Goal: Information Seeking & Learning: Learn about a topic

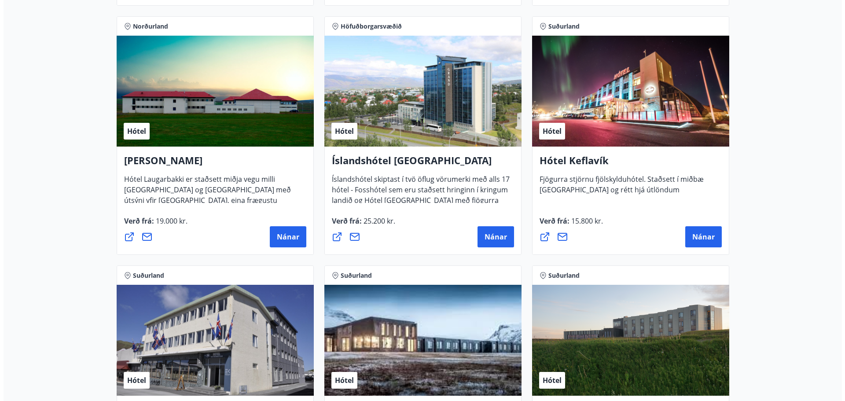
scroll to position [1656, 0]
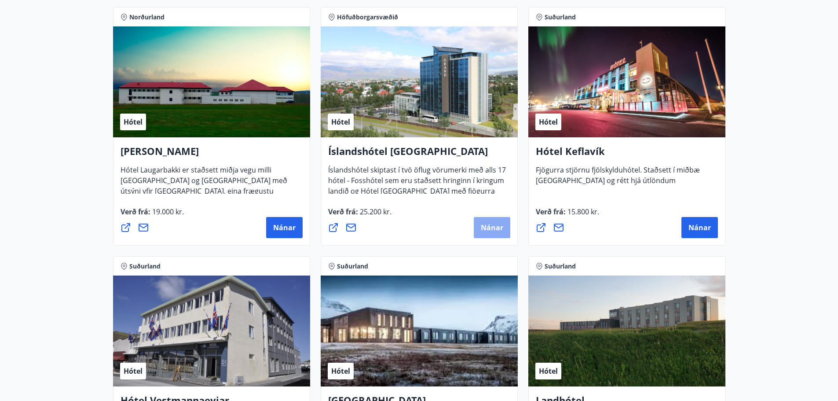
click at [484, 234] on button "Nánar" at bounding box center [492, 227] width 37 height 21
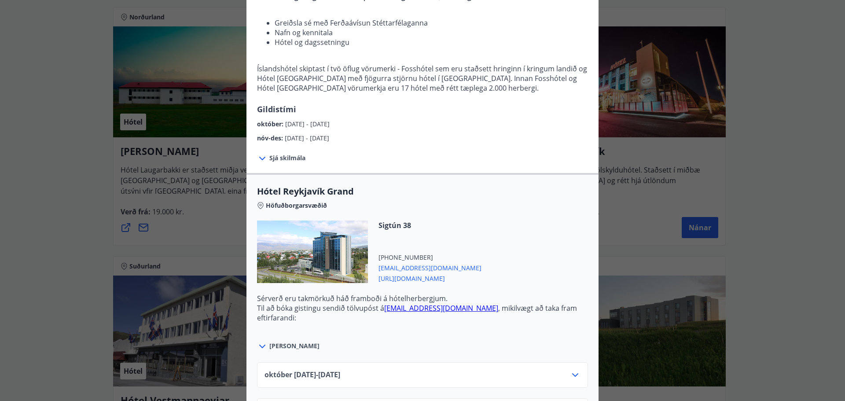
scroll to position [124, 0]
click at [292, 157] on span "Sjá skilmála" at bounding box center [287, 157] width 36 height 9
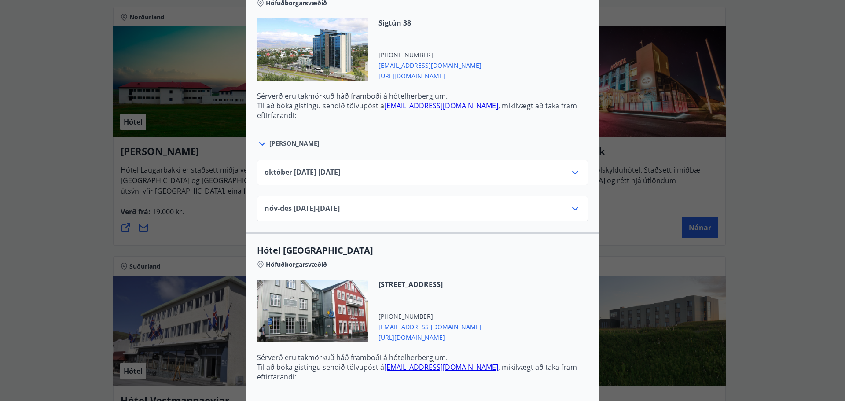
scroll to position [416, 0]
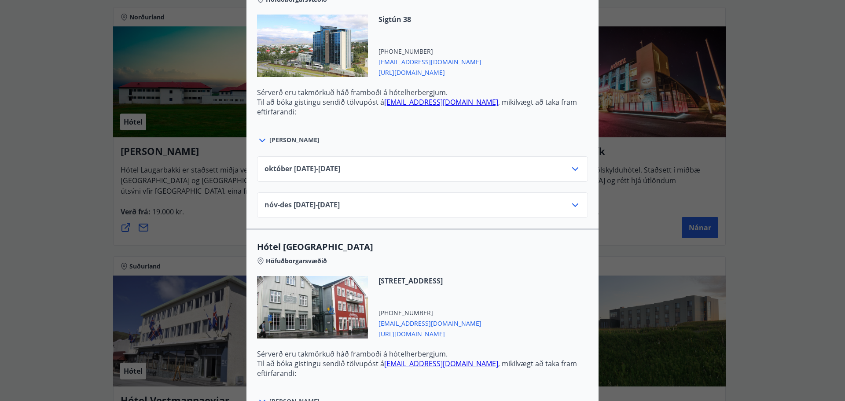
click at [344, 178] on div "[DATE]10.25 - [DATE]" at bounding box center [422, 173] width 316 height 18
click at [379, 165] on div "[DATE]10.25 - [DATE]" at bounding box center [422, 173] width 316 height 18
click at [570, 174] on div at bounding box center [575, 169] width 11 height 11
click at [571, 171] on icon at bounding box center [575, 169] width 11 height 11
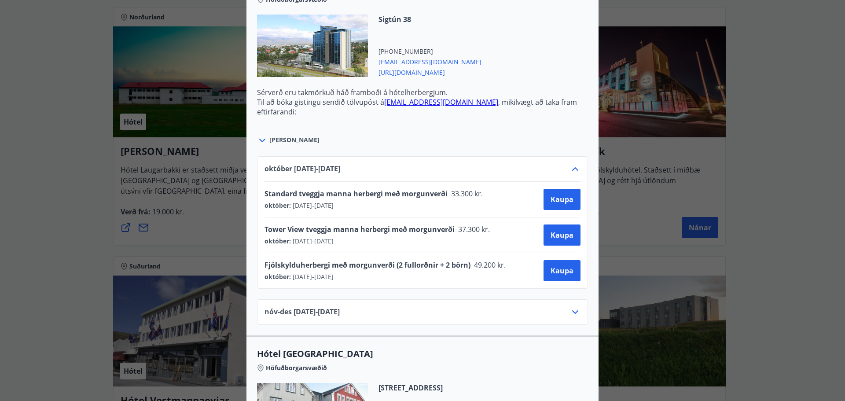
click at [571, 171] on icon at bounding box center [575, 169] width 11 height 11
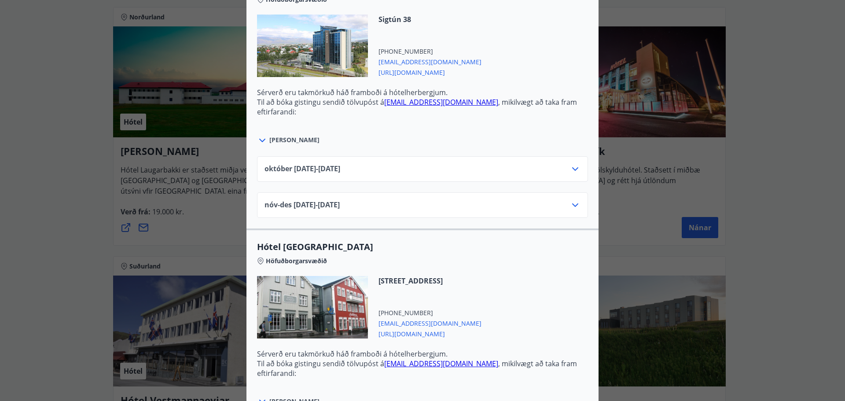
click at [571, 171] on icon at bounding box center [575, 169] width 11 height 11
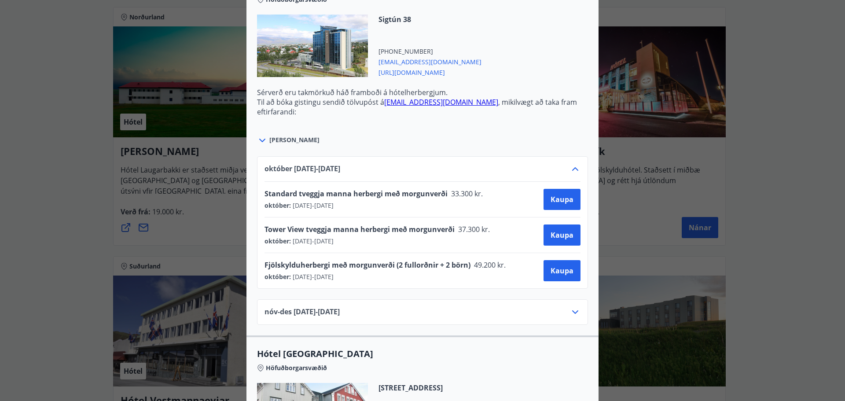
click at [571, 171] on icon at bounding box center [575, 169] width 11 height 11
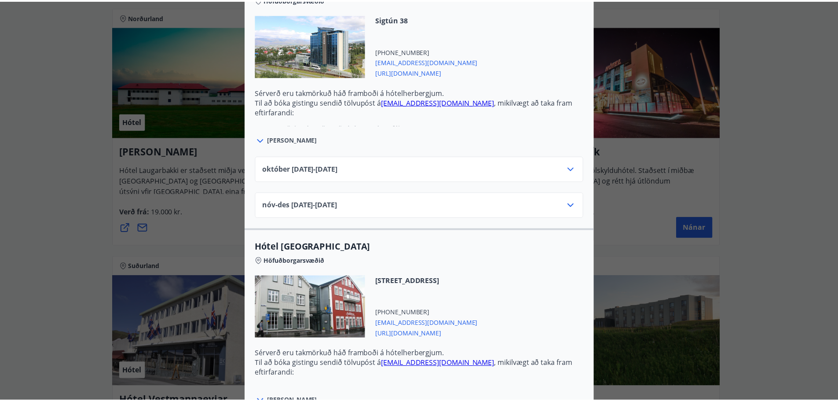
scroll to position [0, 0]
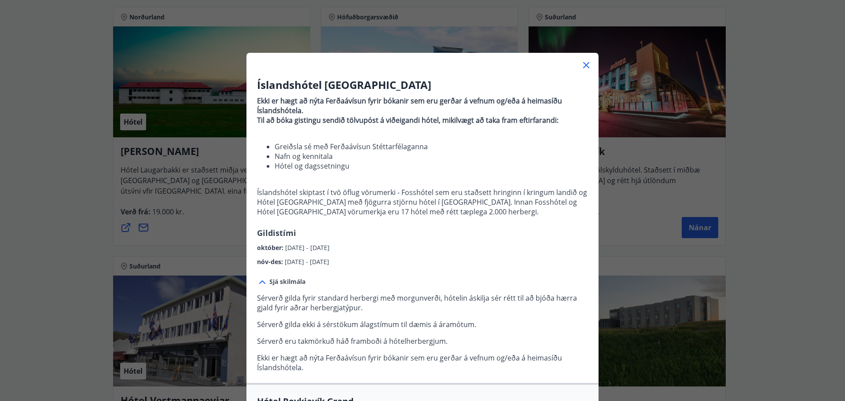
click at [730, 141] on div "Íslandshótel Reykjavík Ekki er hægt að nýta Ferðaávísun fyrir bókanir sem eru g…" at bounding box center [422, 200] width 845 height 401
click at [581, 62] on icon at bounding box center [586, 65] width 11 height 11
